Goal: Task Accomplishment & Management: Understand process/instructions

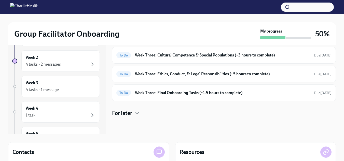
scroll to position [20, 0]
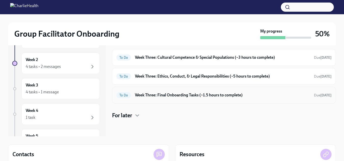
click at [154, 95] on h6 "Week Three: Final Onboarding Tasks (~1.5 hours to complete)" at bounding box center [222, 95] width 175 height 6
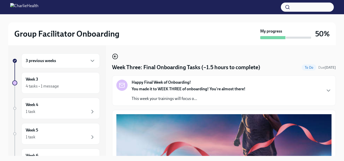
click at [116, 57] on icon "button" at bounding box center [115, 56] width 6 height 6
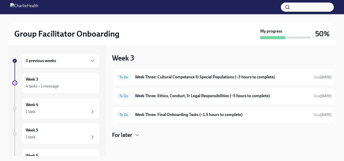
click at [157, 96] on h6 "Week Three: Ethics, Conduct, & Legal Responsibilities (~5 hours to complete)" at bounding box center [222, 96] width 175 height 6
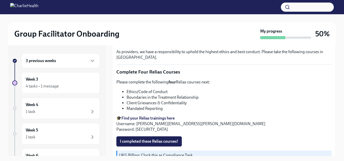
scroll to position [223, 0]
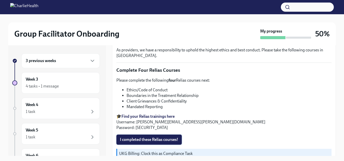
click at [173, 142] on span "I completed these Relias courses!" at bounding box center [149, 139] width 58 height 5
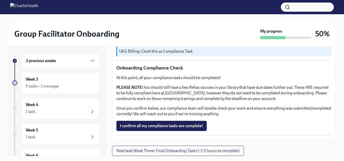
scroll to position [330, 0]
click at [135, 126] on span "I confirm all my compliance tasks are complete!" at bounding box center [161, 125] width 83 height 5
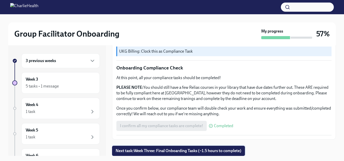
click at [153, 153] on button "Next task : Week Three: Final Onboarding Tasks (~1.5 hours to complete)" at bounding box center [178, 151] width 133 height 10
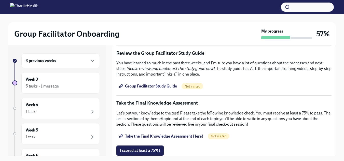
scroll to position [245, 0]
click at [139, 85] on span "Group Facilitator Study Guide" at bounding box center [148, 85] width 57 height 5
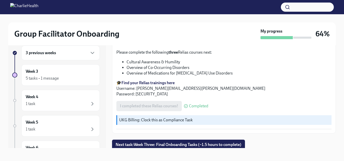
scroll to position [9, 0]
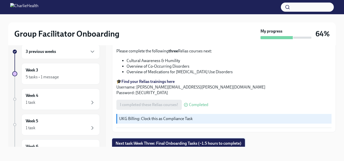
click at [239, 144] on span "Next task : Week Three: Final Onboarding Tasks (~1.5 hours to complete)" at bounding box center [178, 143] width 126 height 5
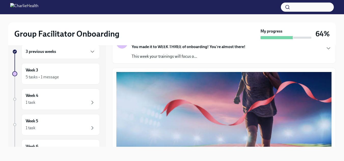
scroll to position [28, 0]
